Goal: Information Seeking & Learning: Learn about a topic

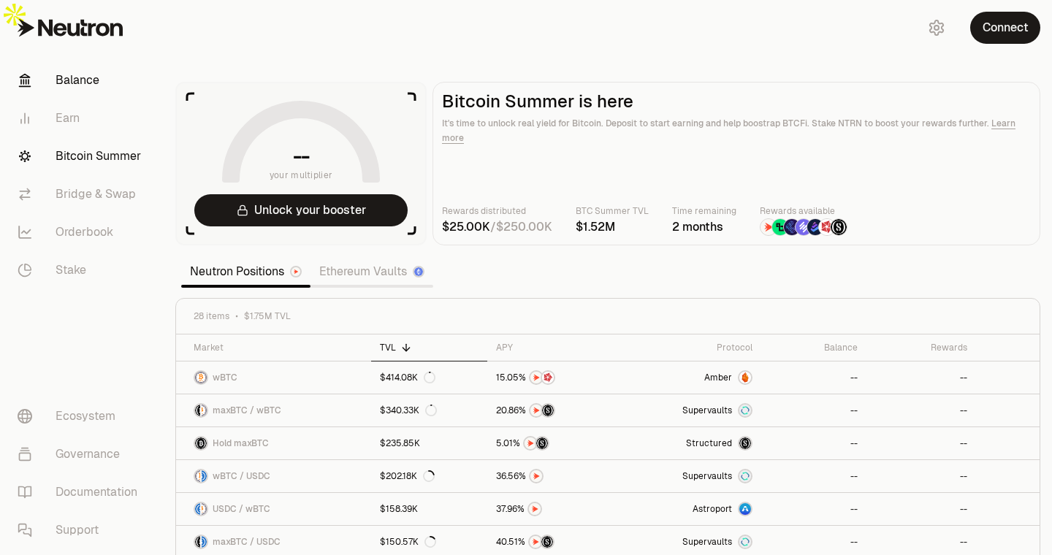
click at [78, 69] on link "Balance" at bounding box center [82, 80] width 152 height 38
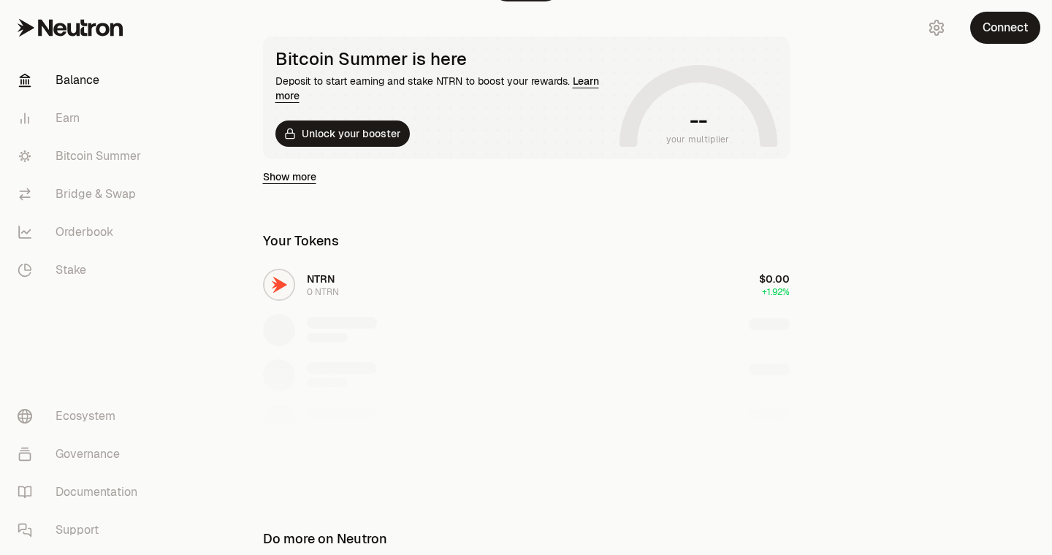
scroll to position [286, 0]
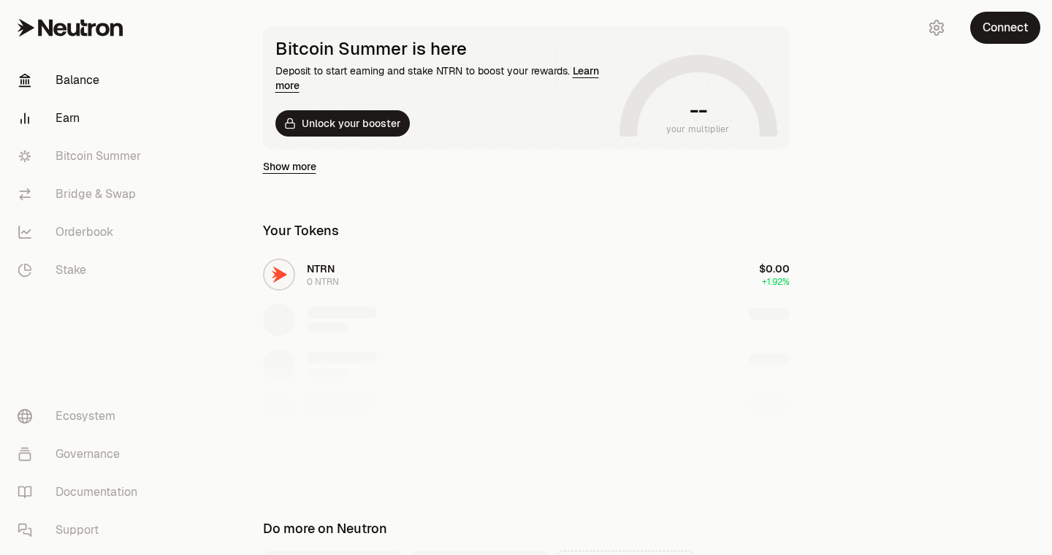
click at [85, 121] on link "Earn" at bounding box center [82, 118] width 152 height 38
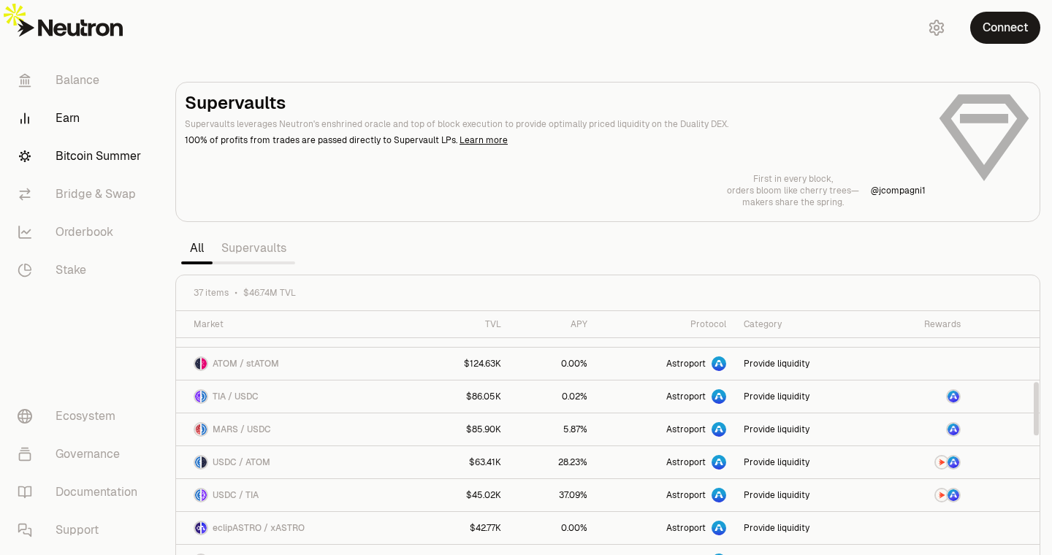
scroll to position [433, 0]
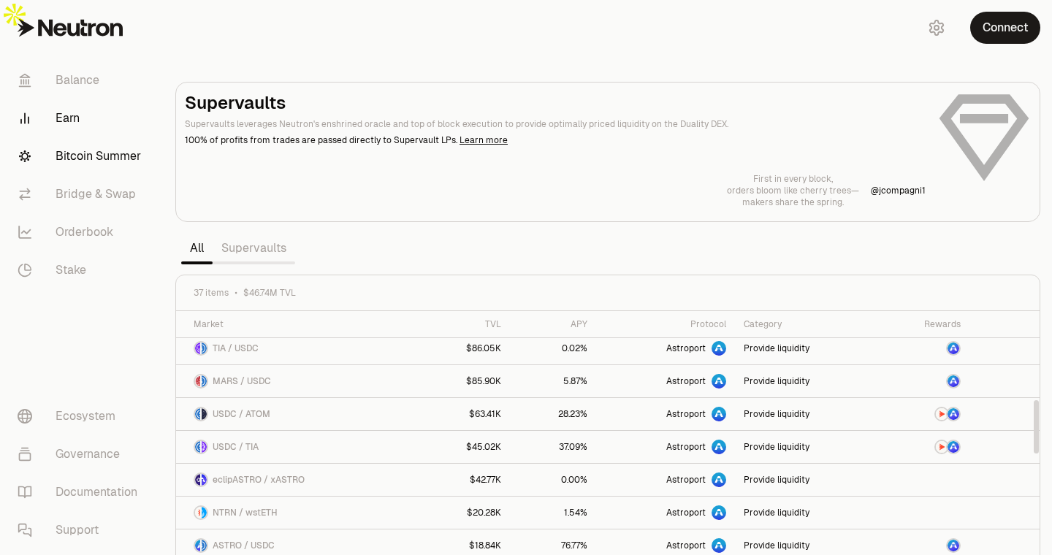
click at [89, 156] on link "Bitcoin Summer" at bounding box center [82, 156] width 152 height 38
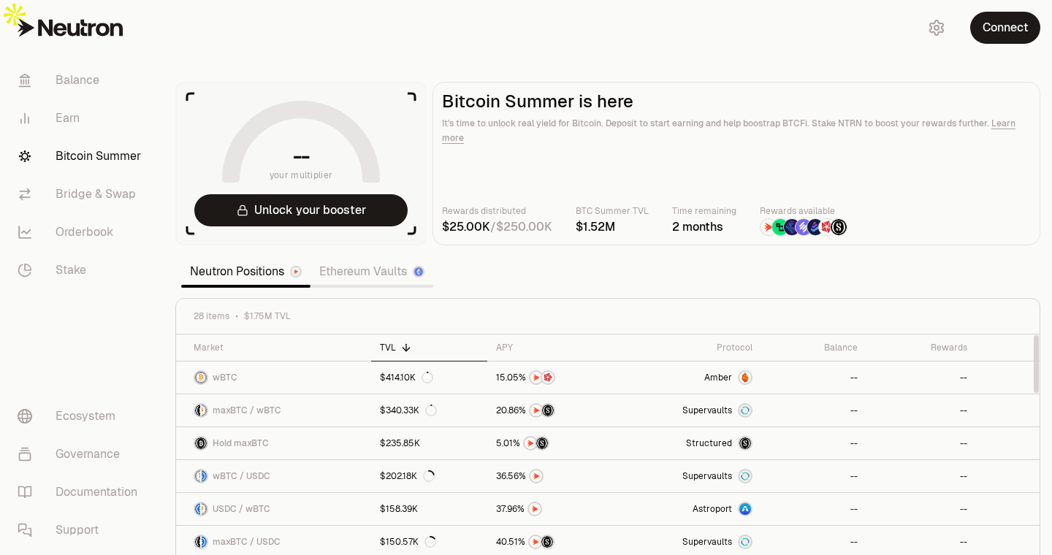
click at [362, 257] on link "Ethereum Vaults" at bounding box center [371, 271] width 123 height 29
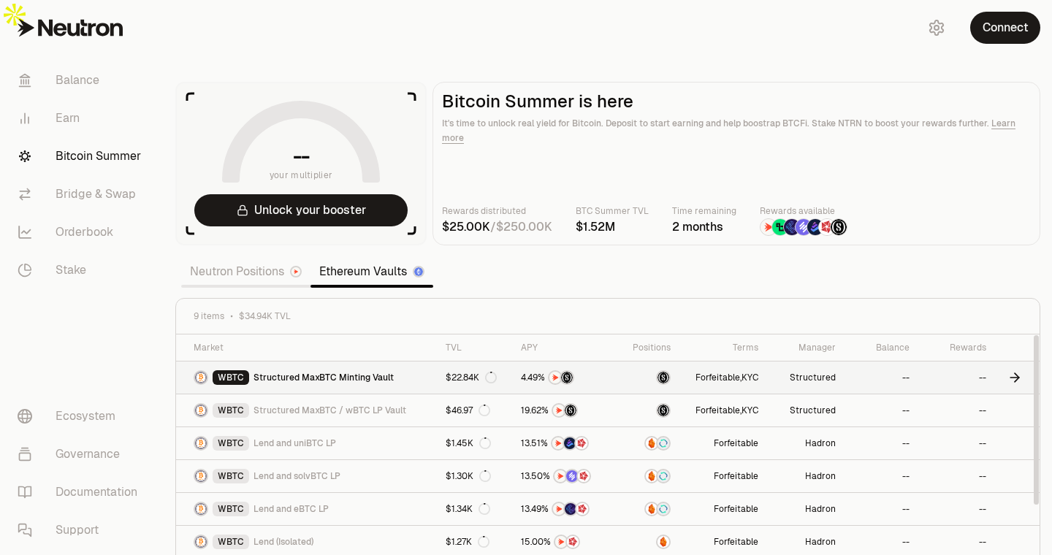
click at [403, 362] on link "WBTC Structured MaxBTC Minting Vault" at bounding box center [306, 378] width 261 height 32
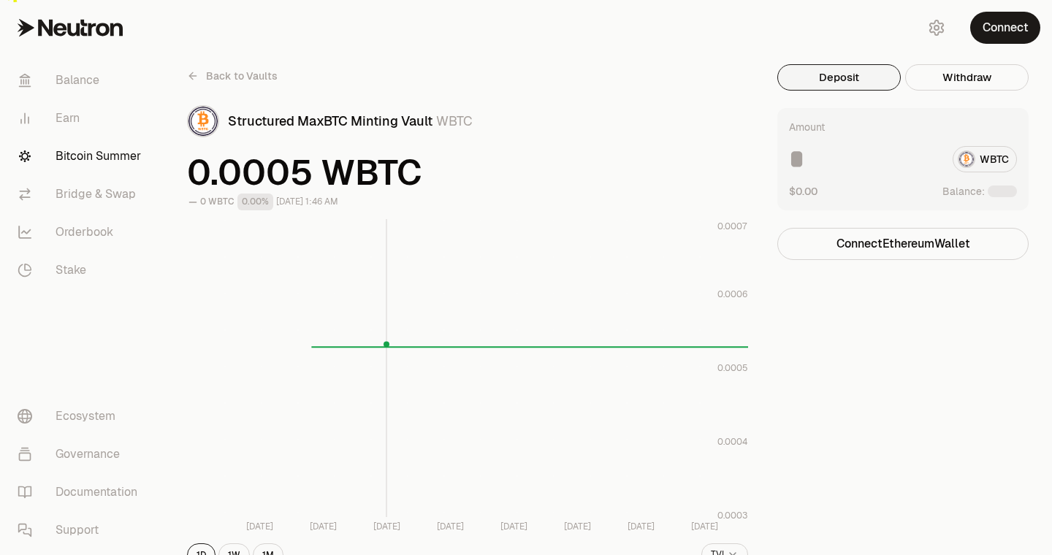
scroll to position [25, 0]
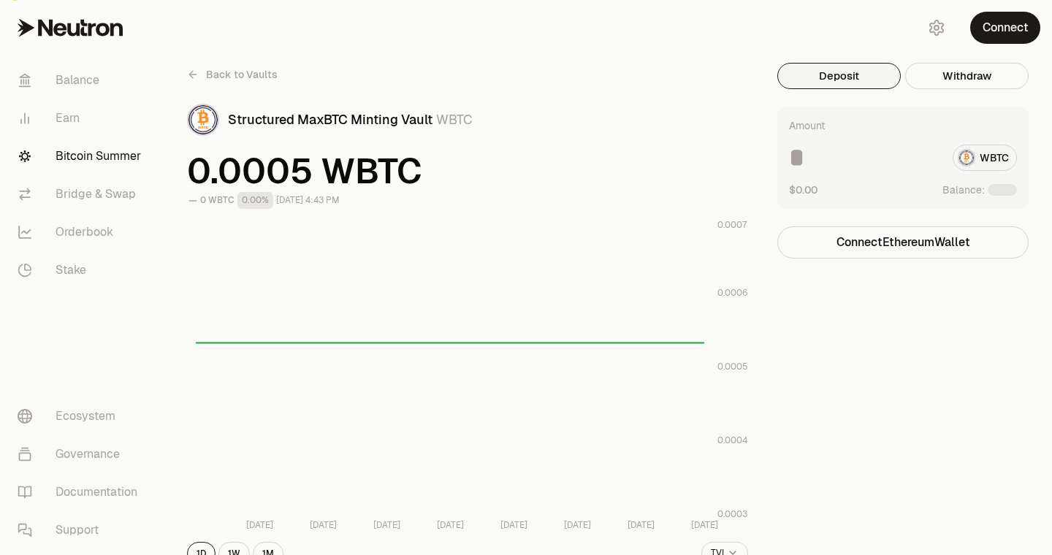
click at [985, 145] on div "WBTC" at bounding box center [903, 158] width 228 height 26
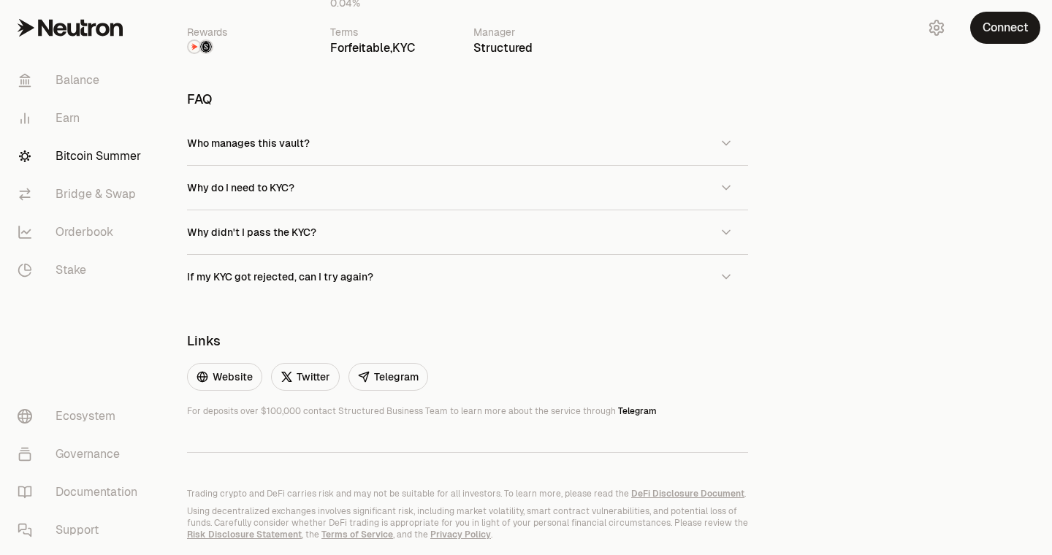
scroll to position [912, 0]
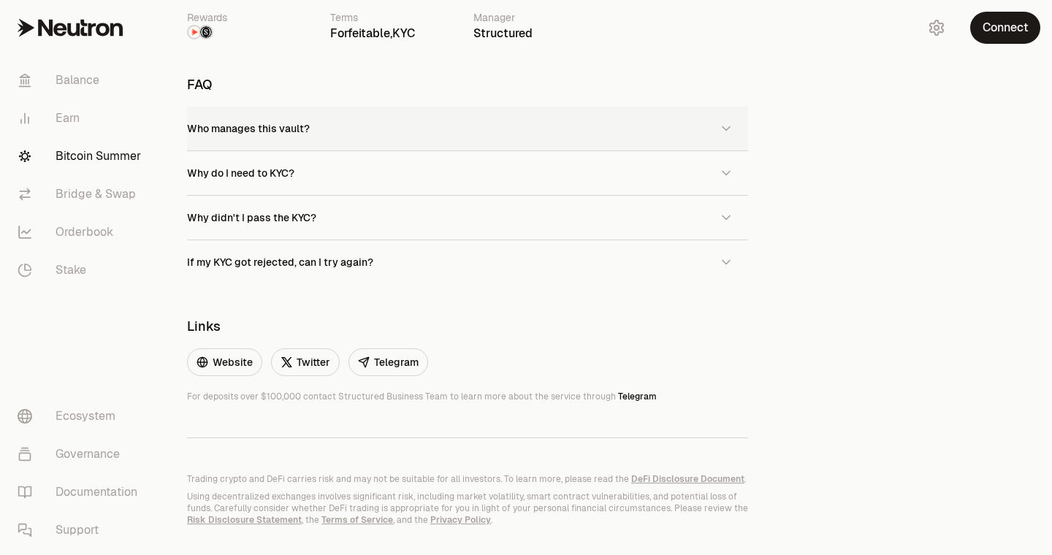
click at [576, 107] on button "Who manages this vault?" at bounding box center [467, 129] width 561 height 44
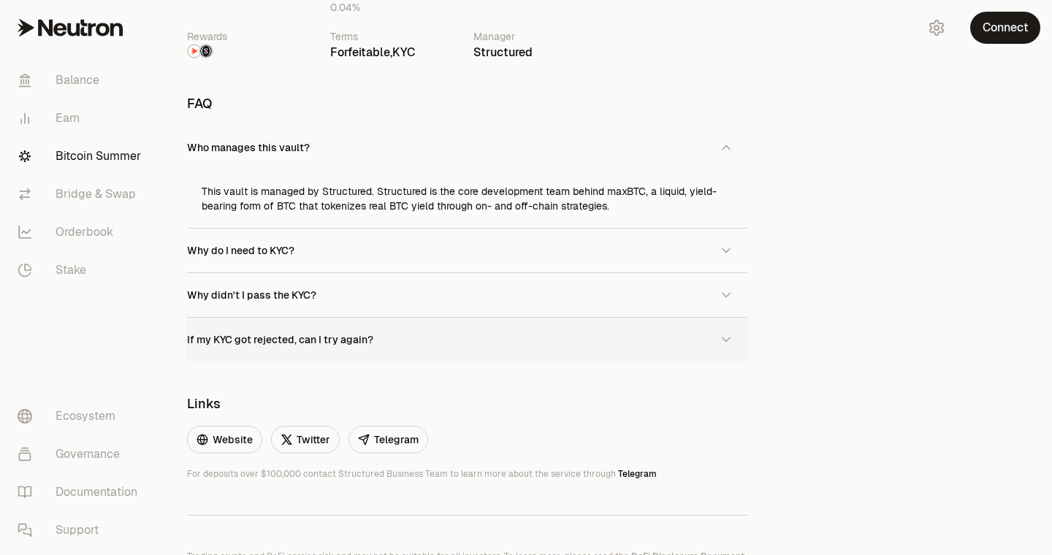
scroll to position [879, 0]
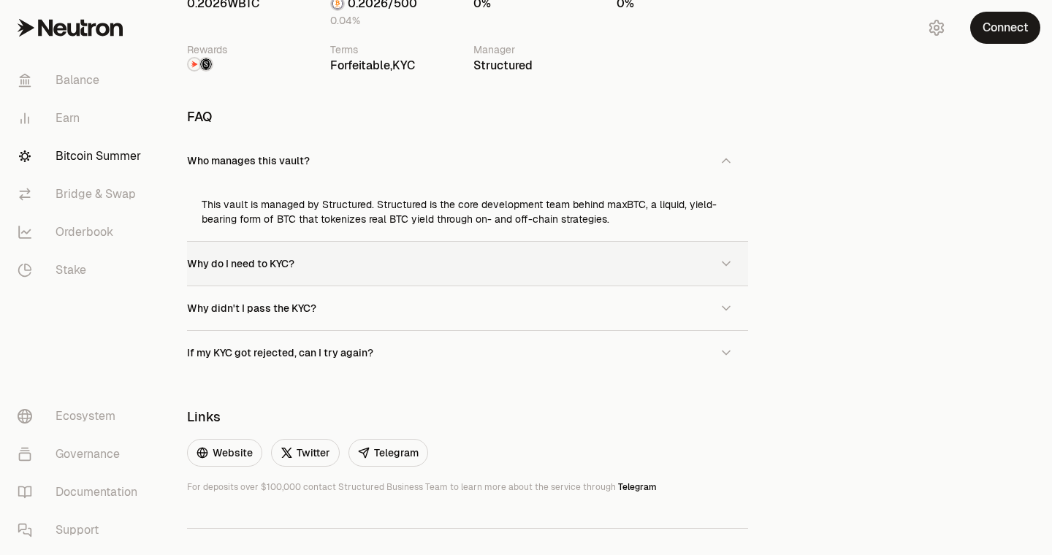
click at [564, 242] on button "Why do I need to KYC?" at bounding box center [467, 264] width 561 height 44
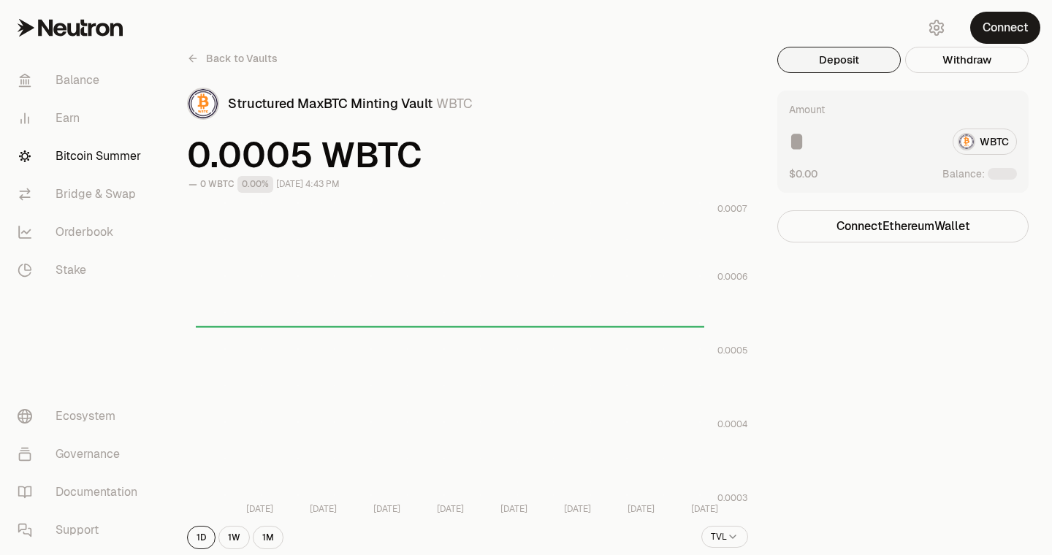
scroll to position [0, 0]
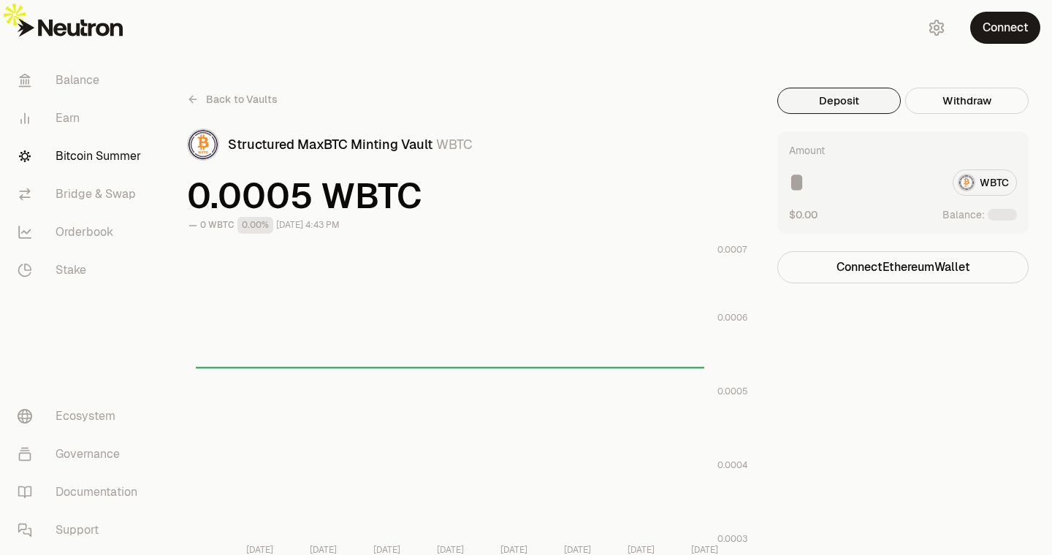
click at [213, 92] on span "Back to Vaults" at bounding box center [242, 99] width 72 height 15
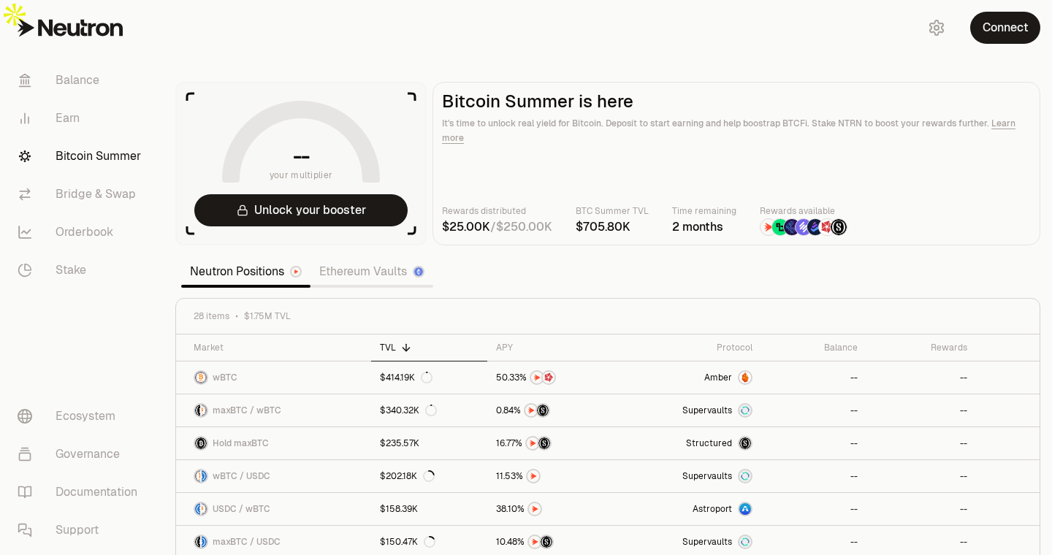
click at [367, 257] on link "Ethereum Vaults" at bounding box center [371, 271] width 123 height 29
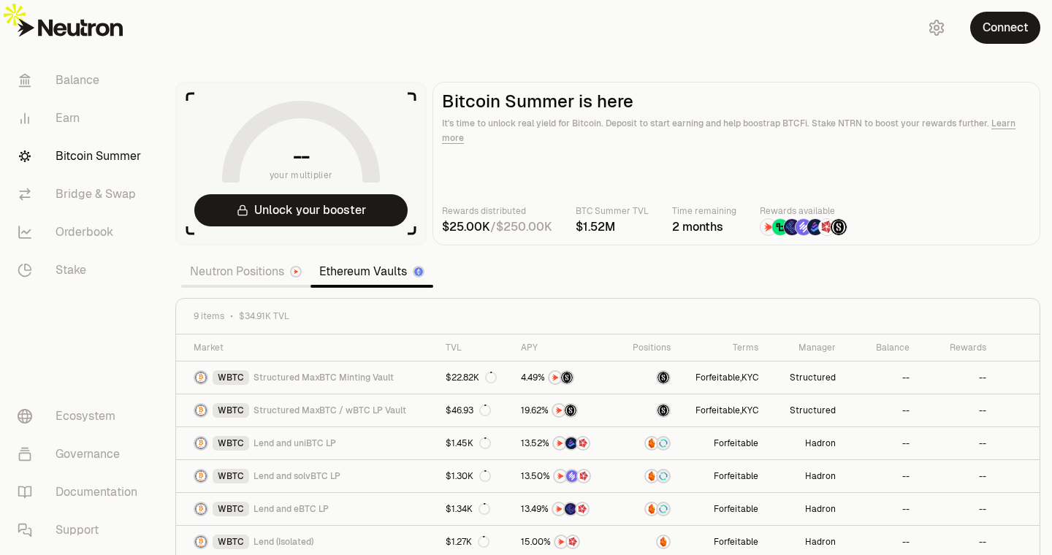
click at [242, 257] on link "Neutron Positions" at bounding box center [245, 271] width 129 height 29
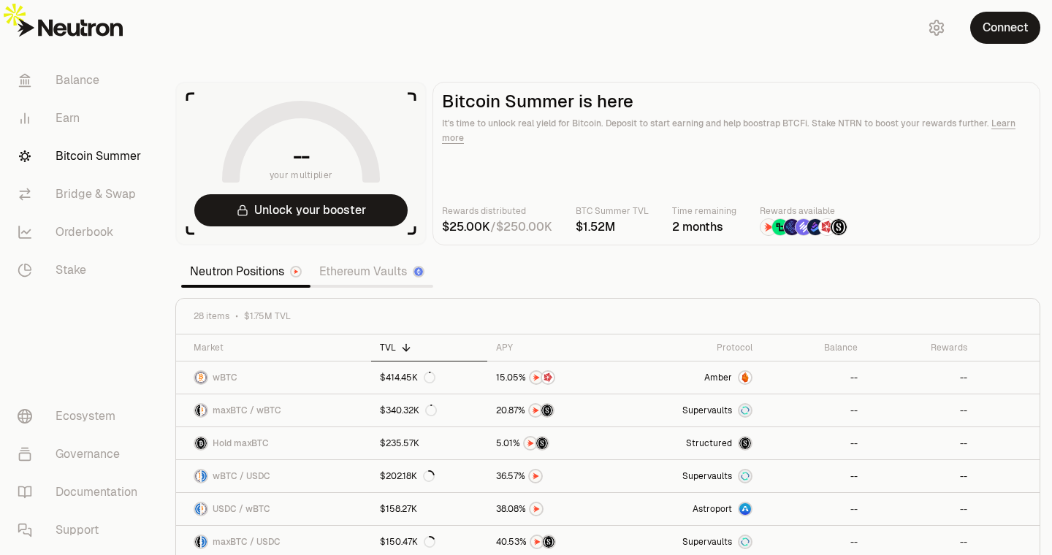
click at [380, 257] on link "Ethereum Vaults" at bounding box center [371, 271] width 123 height 29
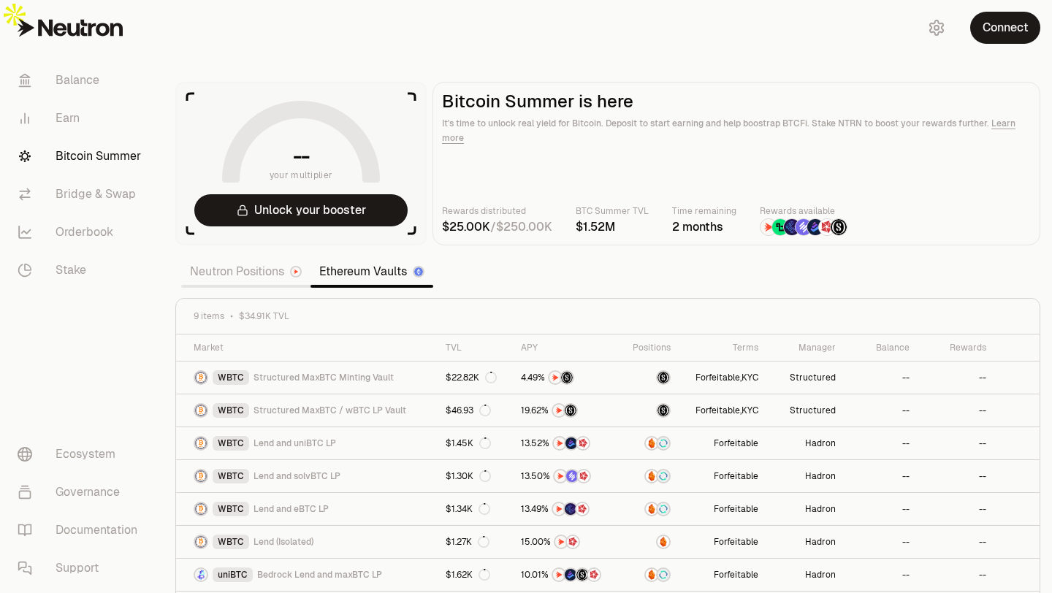
click at [288, 257] on link "Neutron Positions" at bounding box center [245, 271] width 129 height 29
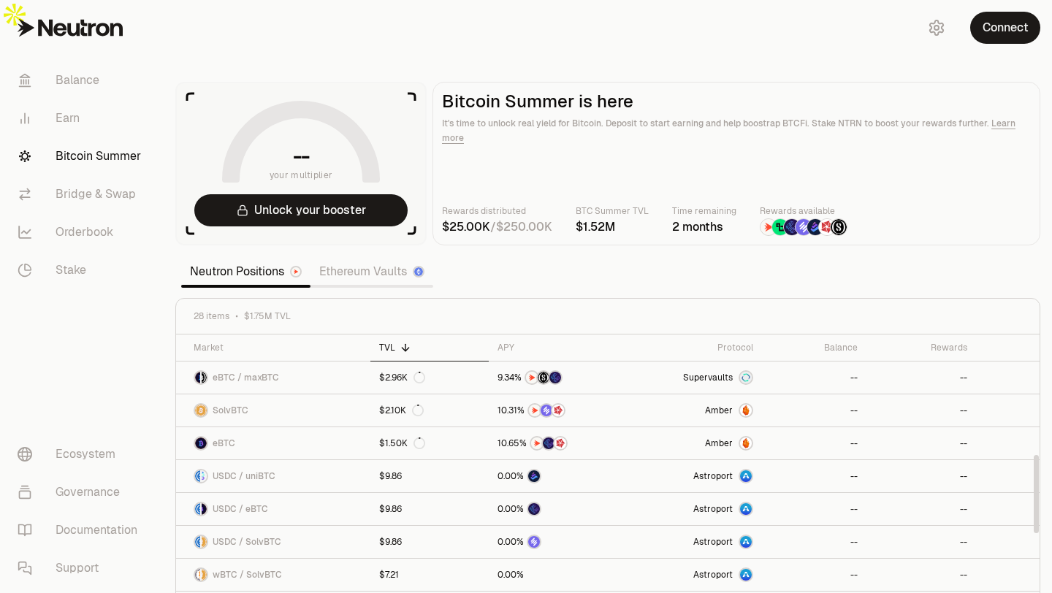
scroll to position [671, 0]
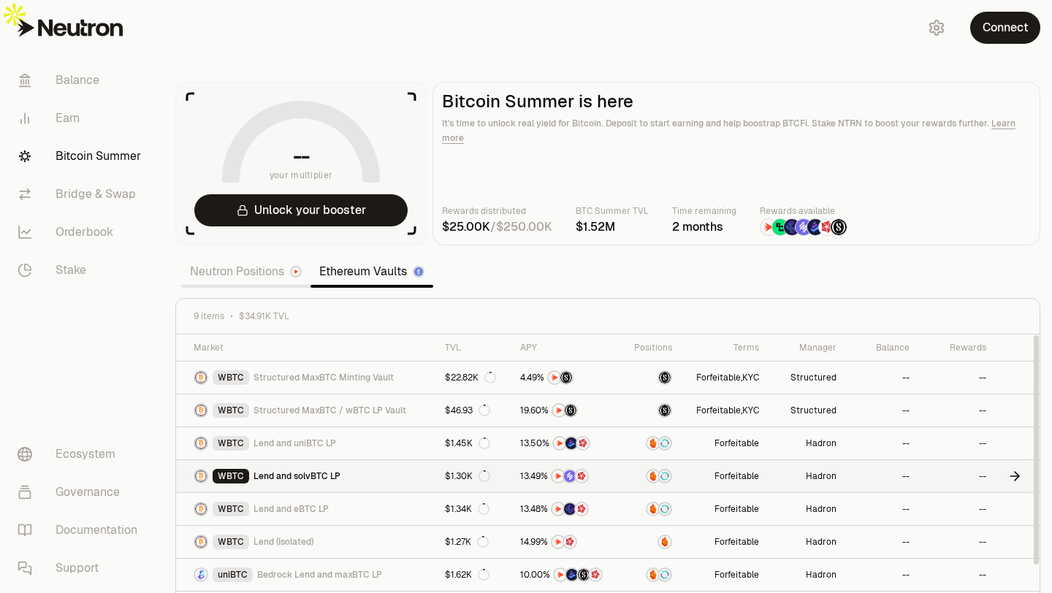
scroll to position [47, 0]
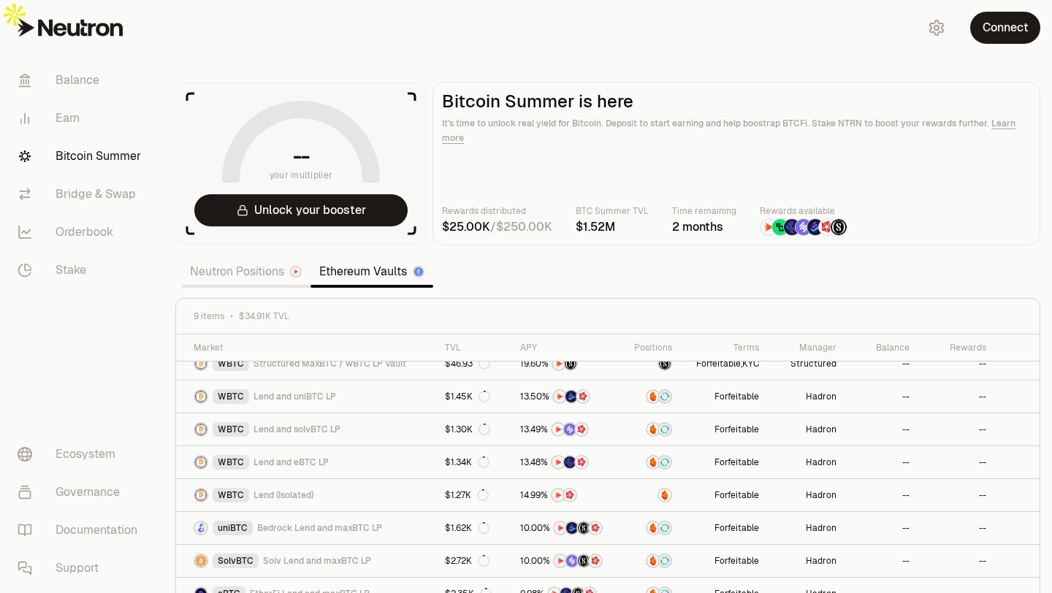
click at [259, 257] on link "Neutron Positions" at bounding box center [245, 271] width 129 height 29
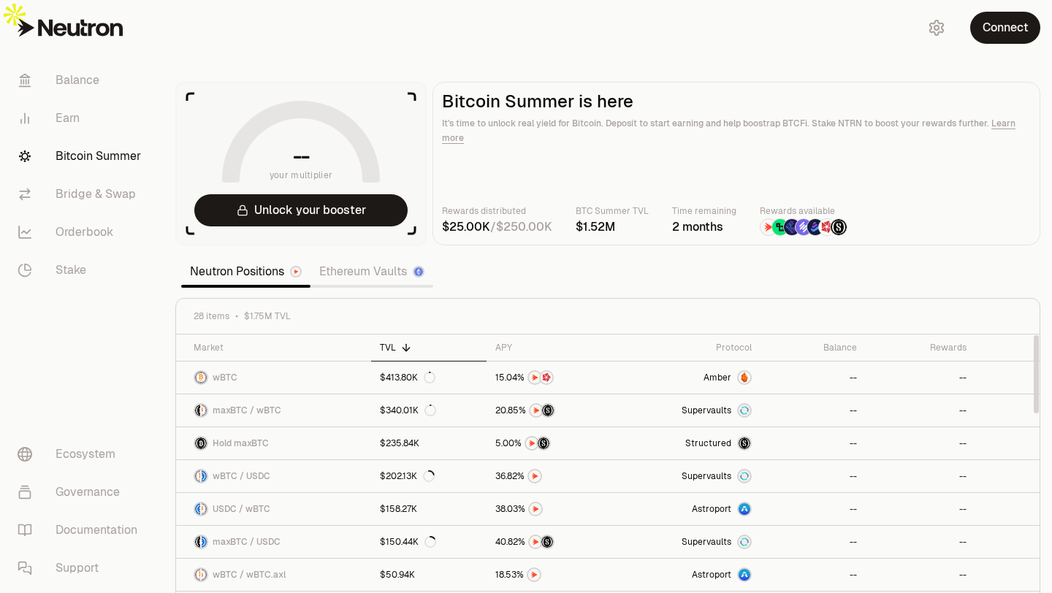
click at [409, 257] on link "Ethereum Vaults" at bounding box center [371, 271] width 123 height 29
